Goal: Register for event/course

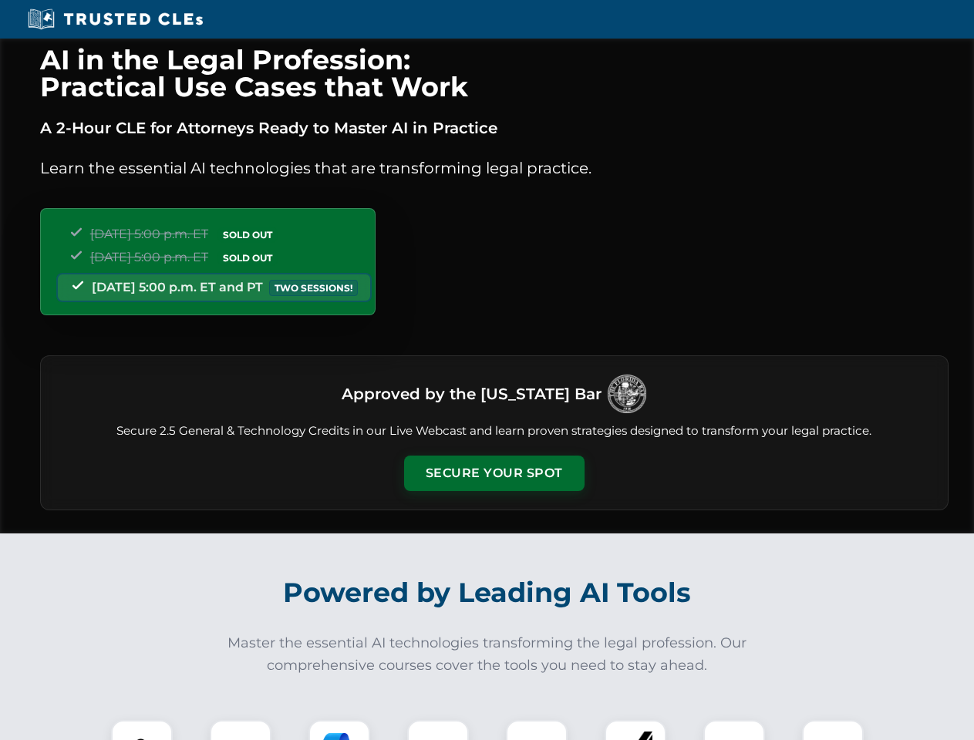
click at [493, 473] on button "Secure Your Spot" at bounding box center [494, 473] width 180 height 35
click at [142, 730] on img at bounding box center [142, 751] width 45 height 45
